Goal: Information Seeking & Learning: Learn about a topic

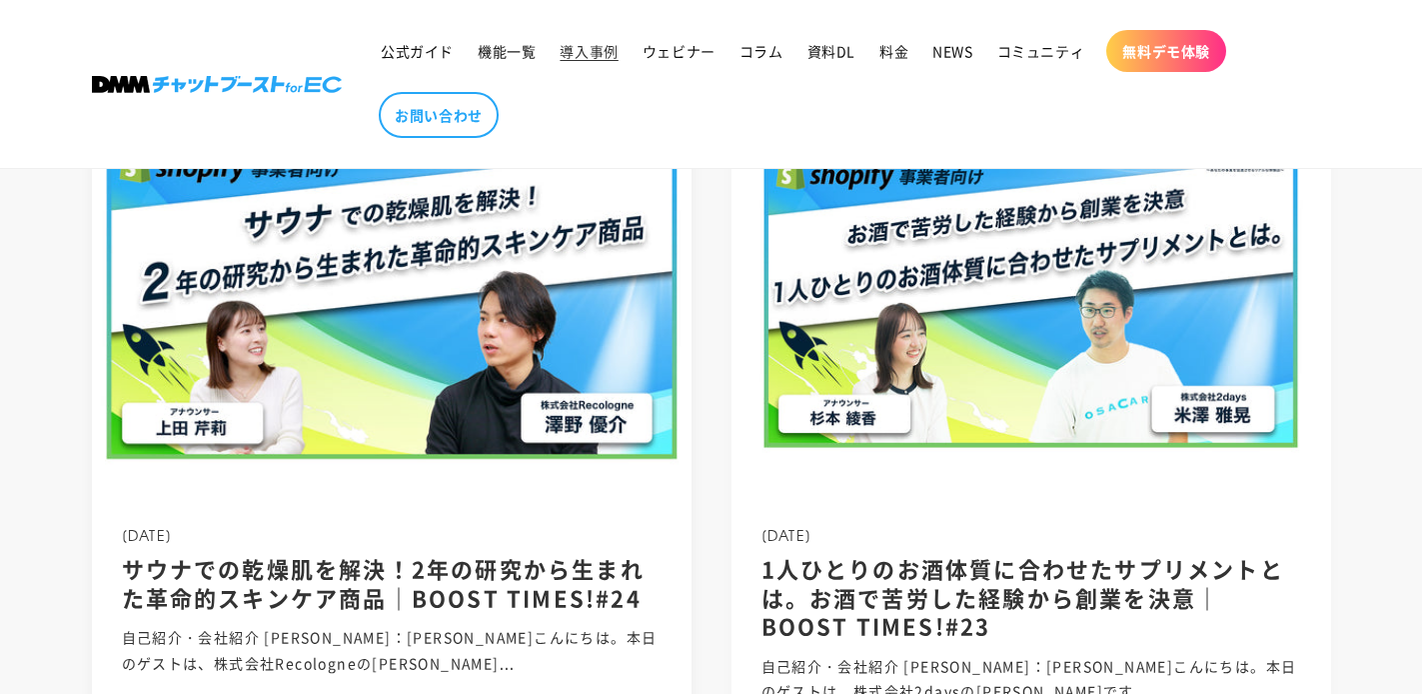
click at [487, 278] on img at bounding box center [391, 298] width 642 height 428
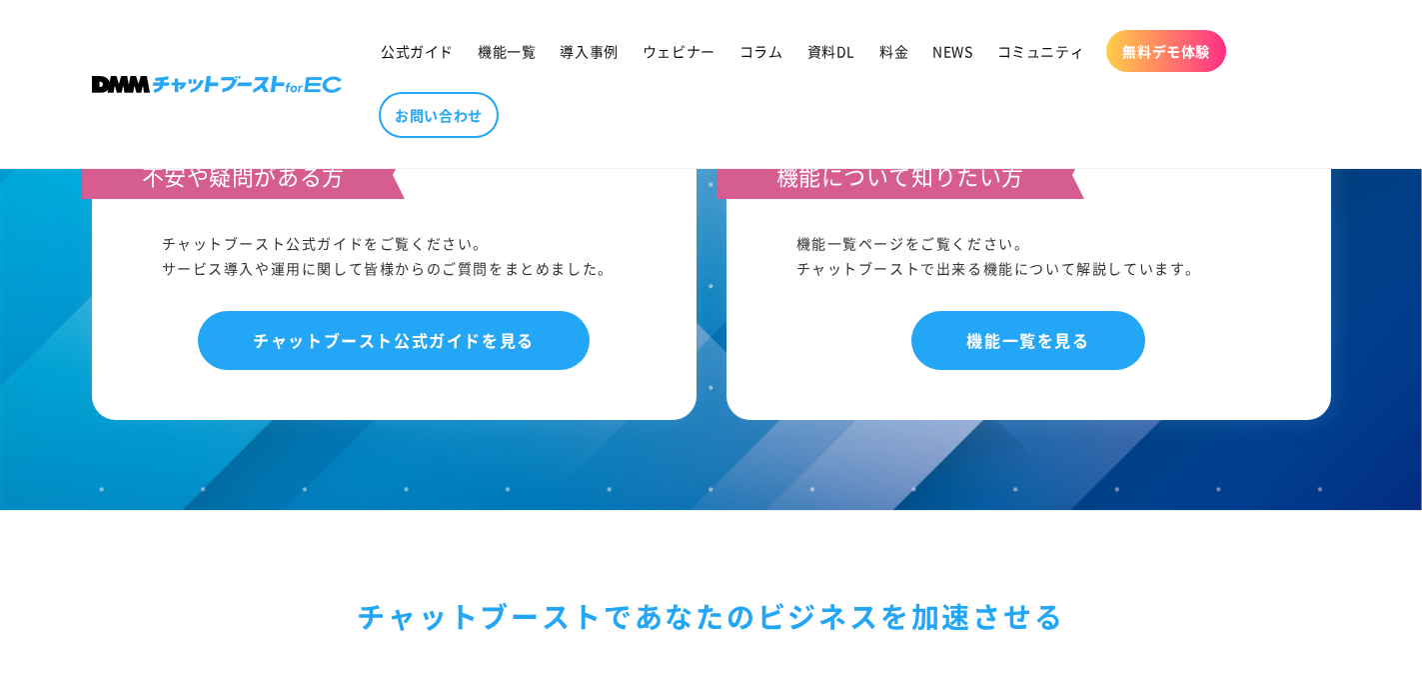
scroll to position [9771, 0]
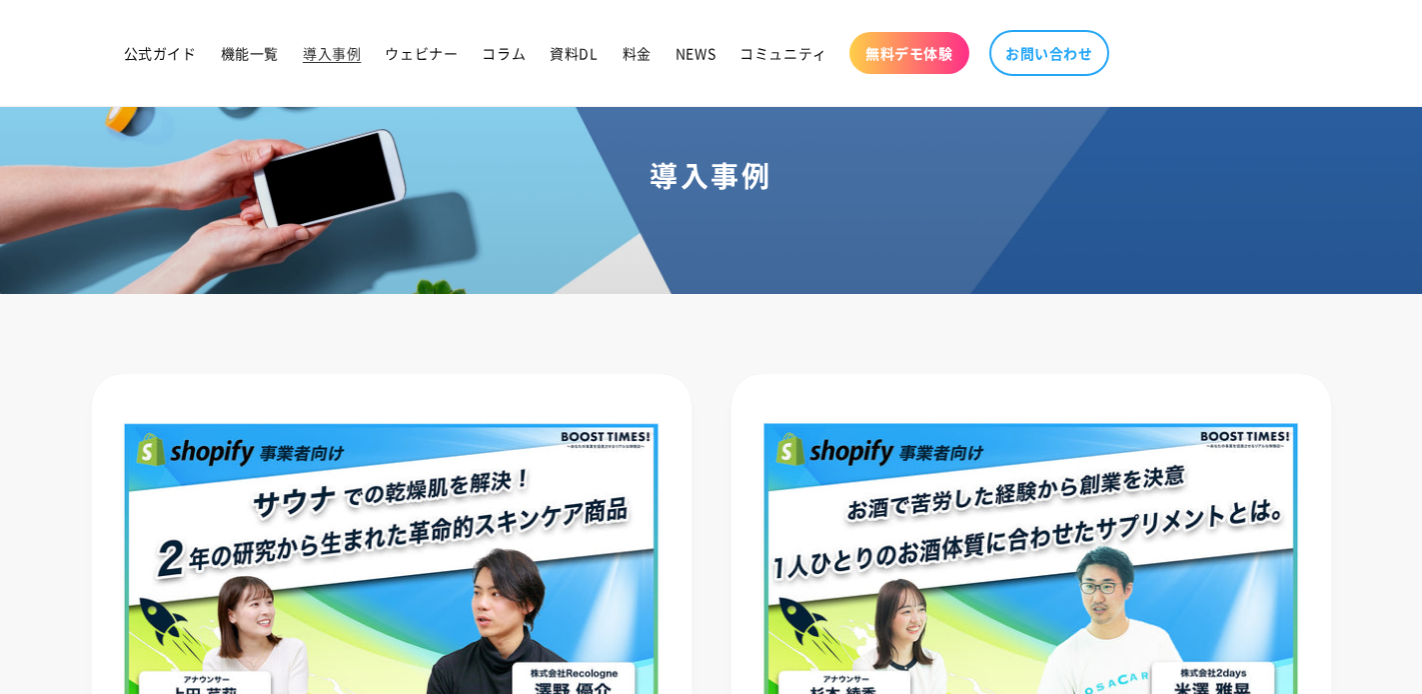
scroll to position [116, 0]
